Goal: Information Seeking & Learning: Learn about a topic

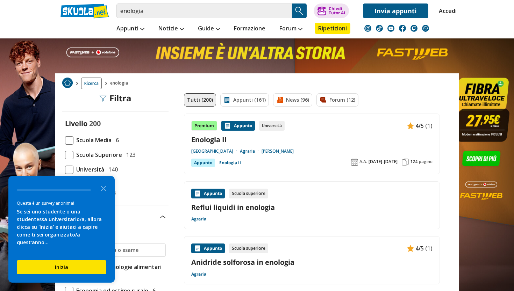
click at [212, 139] on link "Enologia II" at bounding box center [311, 139] width 241 height 9
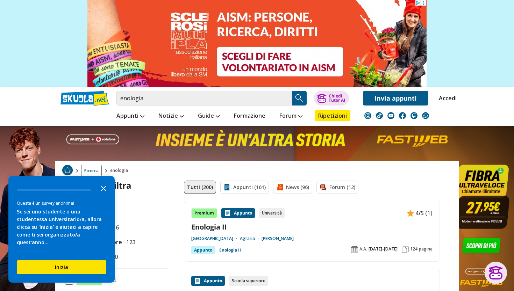
click at [104, 193] on icon "Close the survey" at bounding box center [103, 188] width 14 height 14
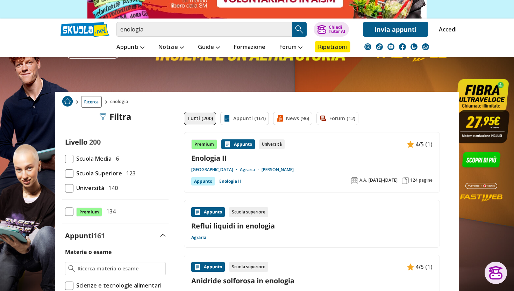
scroll to position [87, 0]
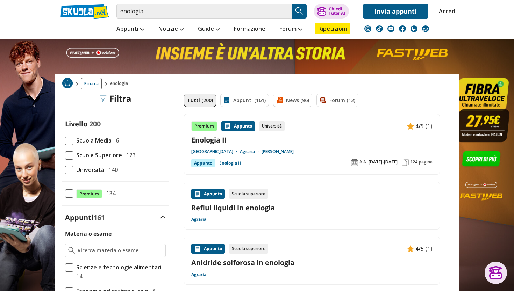
click at [68, 171] on span at bounding box center [69, 170] width 8 height 8
click at [65, 170] on input "Università 140" at bounding box center [65, 170] width 0 height 0
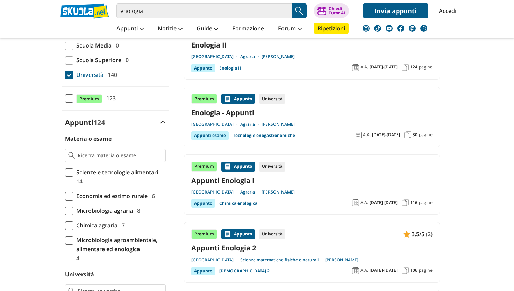
click at [123, 176] on div "Scienze e tecnologie alimentari 14" at bounding box center [119, 177] width 92 height 18
click at [65, 177] on input "Scienze e tecnologie alimentari 14" at bounding box center [65, 177] width 0 height 0
